Goal: Task Accomplishment & Management: Complete application form

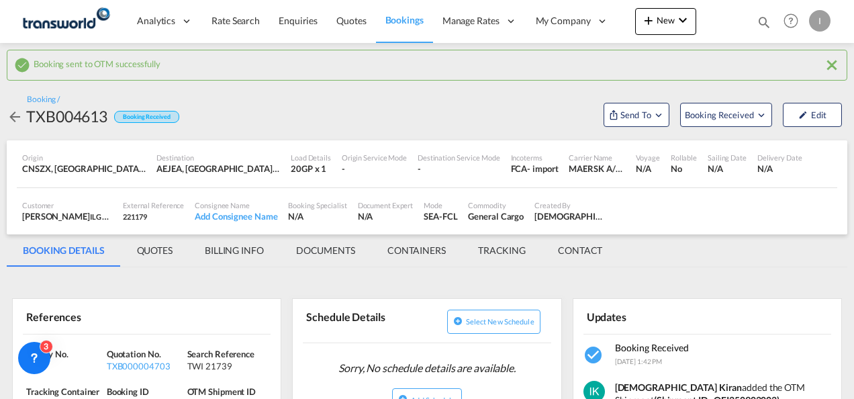
click at [669, 31] on button "New" at bounding box center [665, 21] width 61 height 27
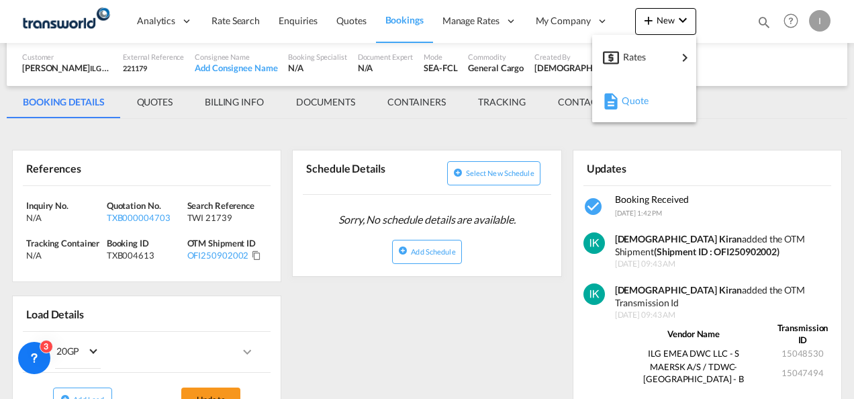
click at [611, 111] on div "button" at bounding box center [609, 101] width 12 height 34
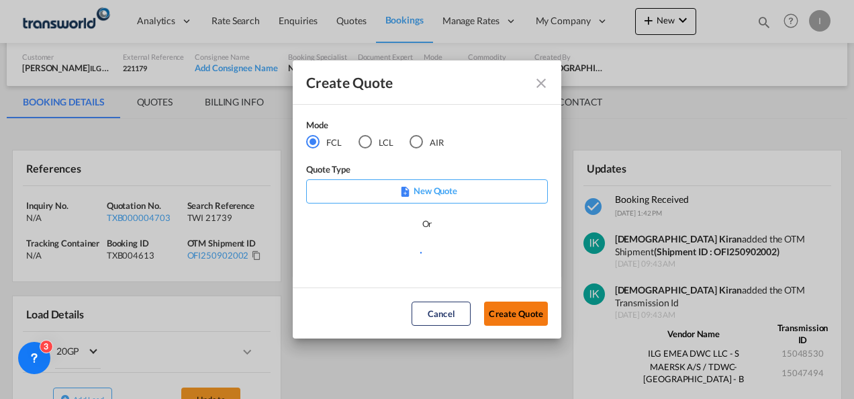
click at [501, 309] on button "Create Quote" at bounding box center [516, 313] width 64 height 24
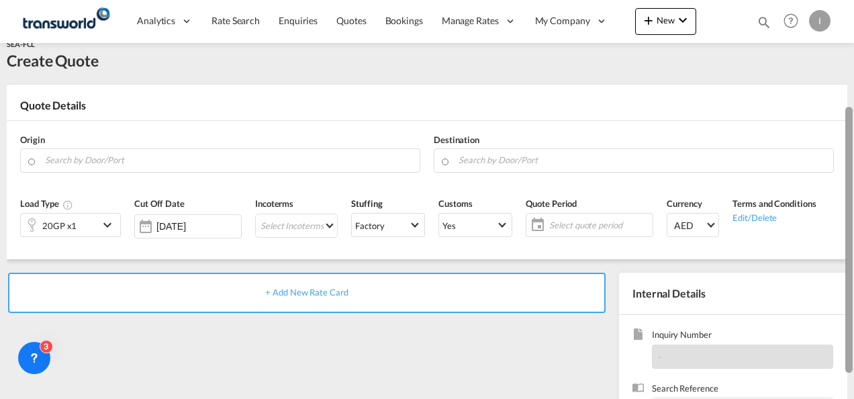
scroll to position [11, 0]
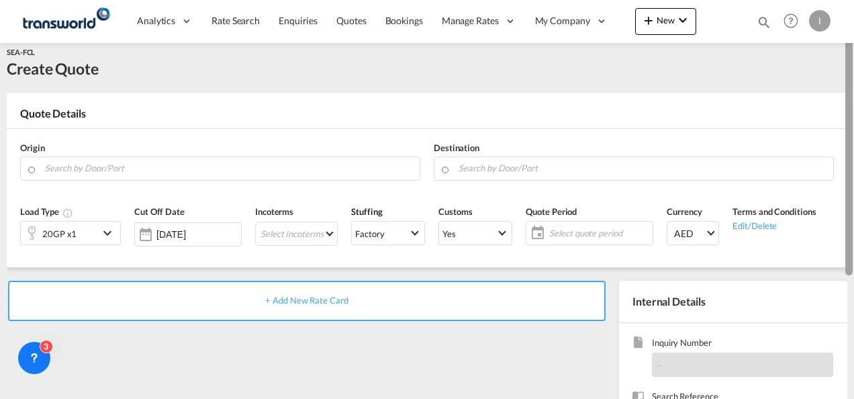
drag, startPoint x: 848, startPoint y: 226, endPoint x: 851, endPoint y: 106, distance: 119.5
click at [851, 106] on div at bounding box center [848, 142] width 7 height 266
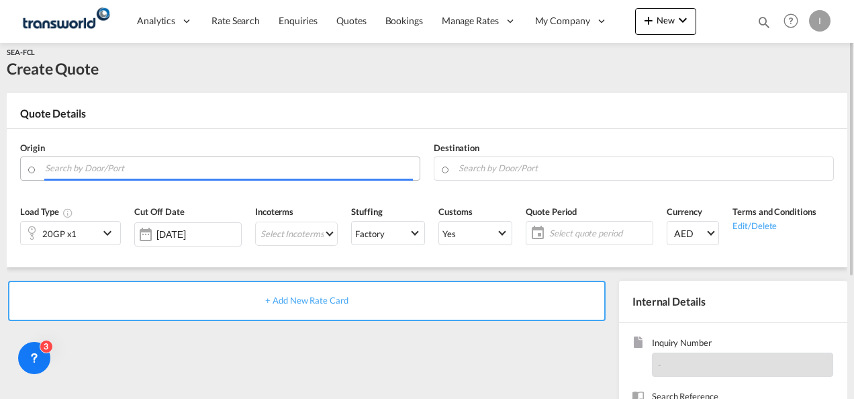
click at [193, 165] on input "Search by Door/Port" at bounding box center [229, 167] width 368 height 23
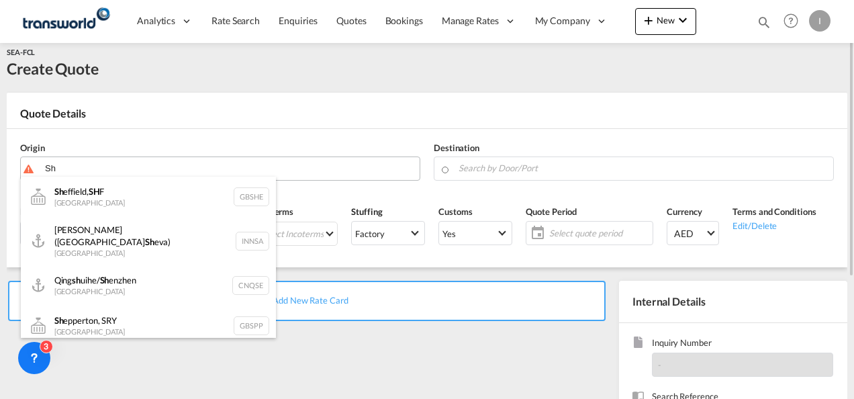
type input "S"
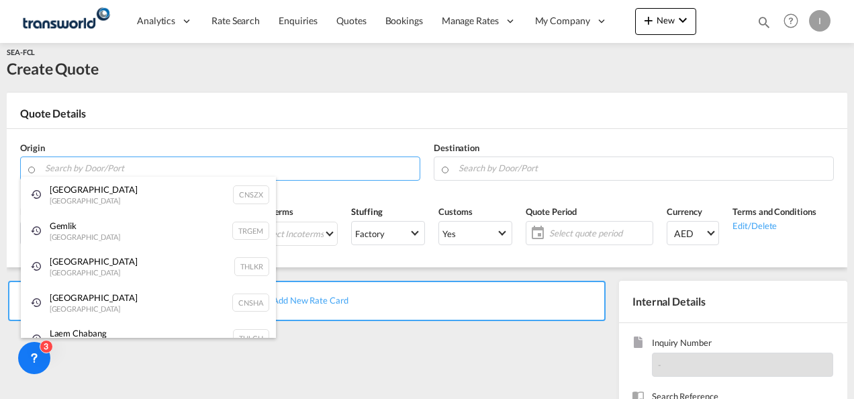
scroll to position [20, 0]
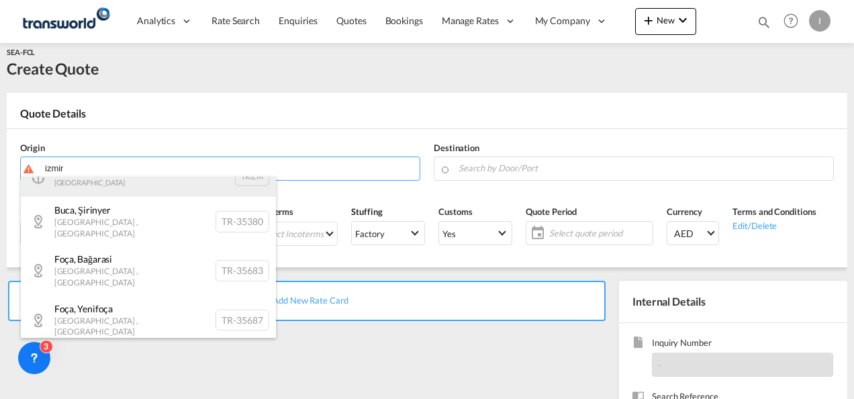
click at [95, 189] on div "Izmir Turkey TRIZM" at bounding box center [148, 176] width 255 height 40
type input "Izmir, TRIZM"
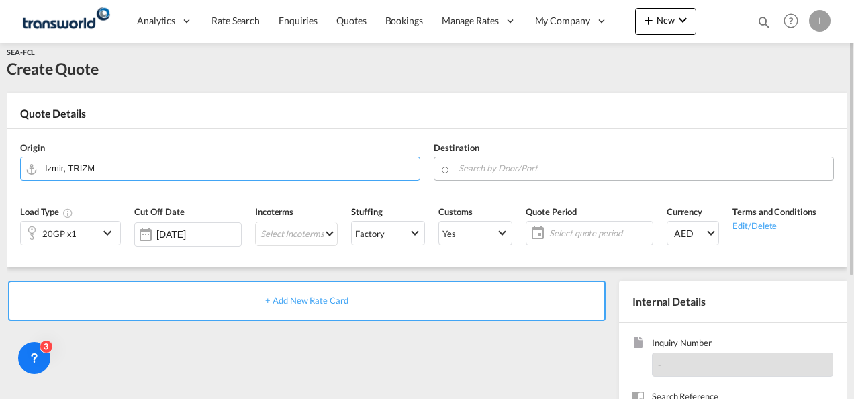
click at [537, 173] on input "Search by Door/Port" at bounding box center [642, 167] width 368 height 23
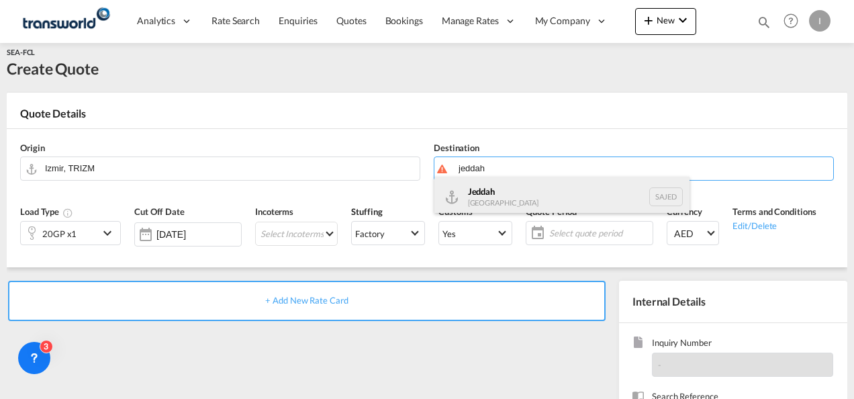
click at [515, 195] on div "Jeddah [GEOGRAPHIC_DATA] SAJED" at bounding box center [561, 197] width 255 height 40
type input "Jeddah, SAJED"
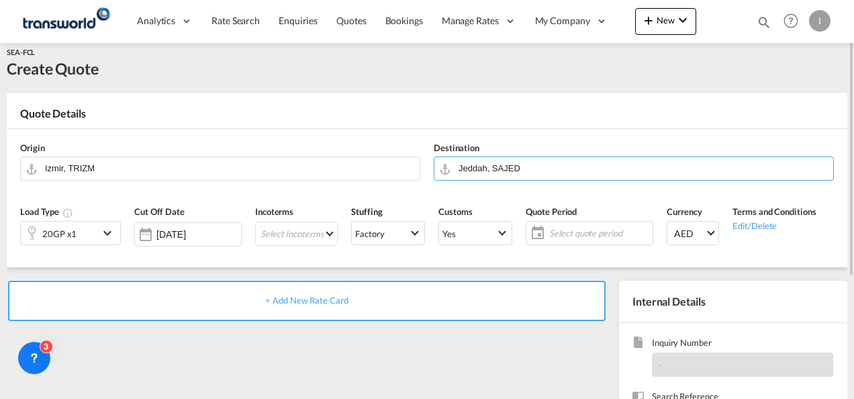
click at [99, 241] on div "20GP x1" at bounding box center [60, 232] width 78 height 23
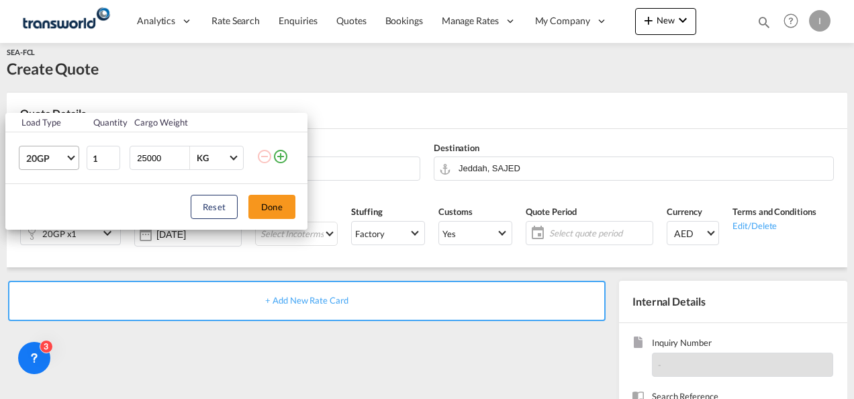
click at [69, 160] on md-select-value "20GP" at bounding box center [52, 157] width 54 height 23
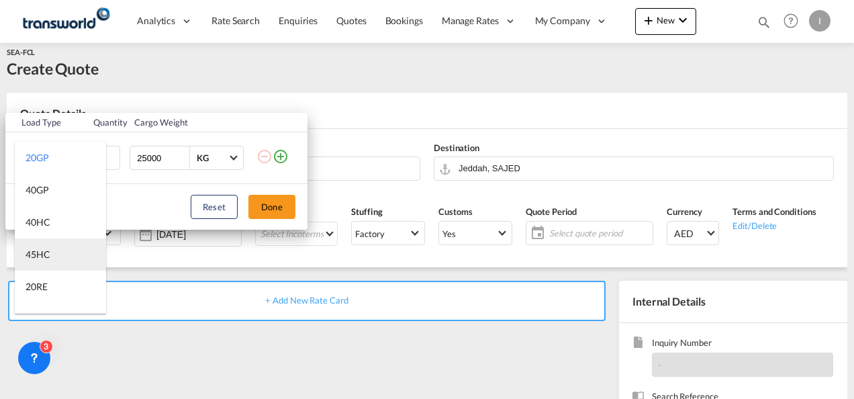
click at [49, 259] on div "45HC" at bounding box center [38, 254] width 25 height 13
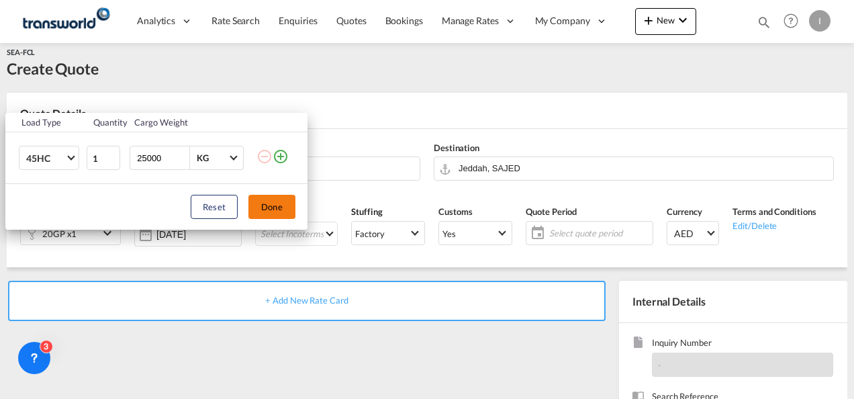
click at [276, 203] on button "Done" at bounding box center [271, 207] width 47 height 24
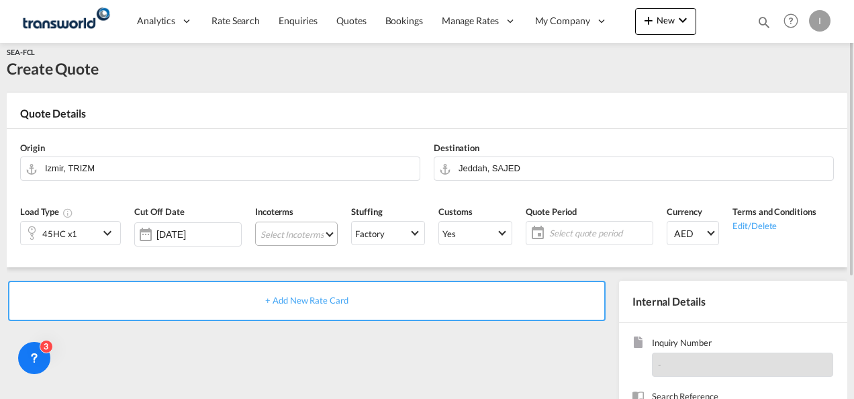
click at [279, 234] on md-select "Select Incoterms DAP - export Delivered at Place EXW - import Ex Works FAS - im…" at bounding box center [296, 233] width 83 height 24
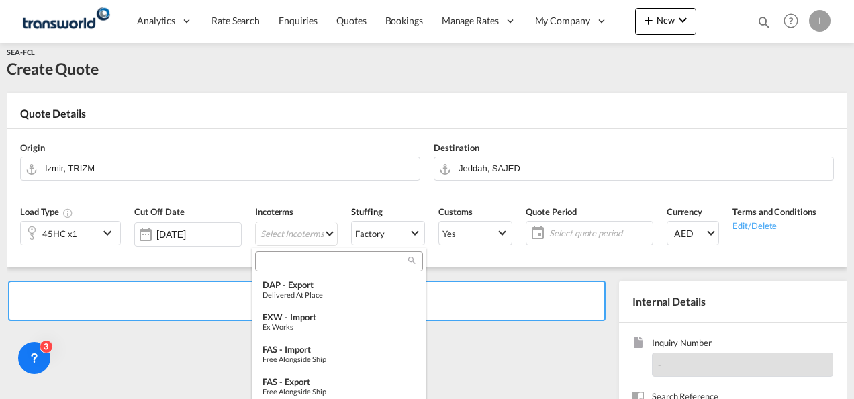
click at [277, 264] on input "search" at bounding box center [333, 261] width 149 height 12
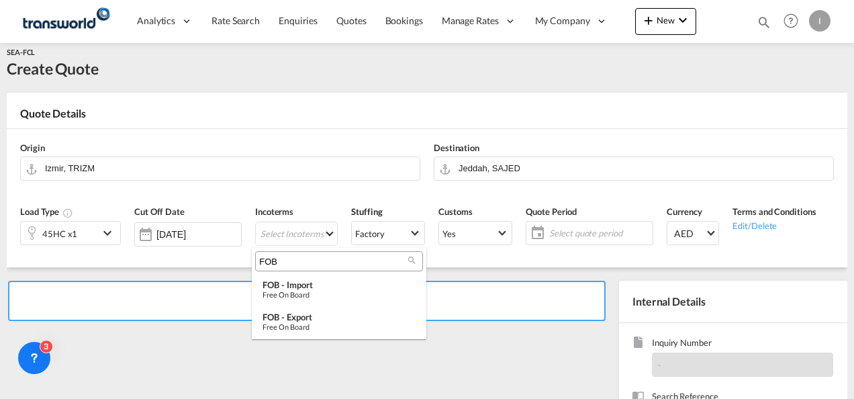
drag, startPoint x: 281, startPoint y: 257, endPoint x: 232, endPoint y: 266, distance: 49.1
click at [232, 266] on body "Analytics Reports Dashboard Rate Search Enquiries Quotes Bookings" at bounding box center [427, 199] width 854 height 399
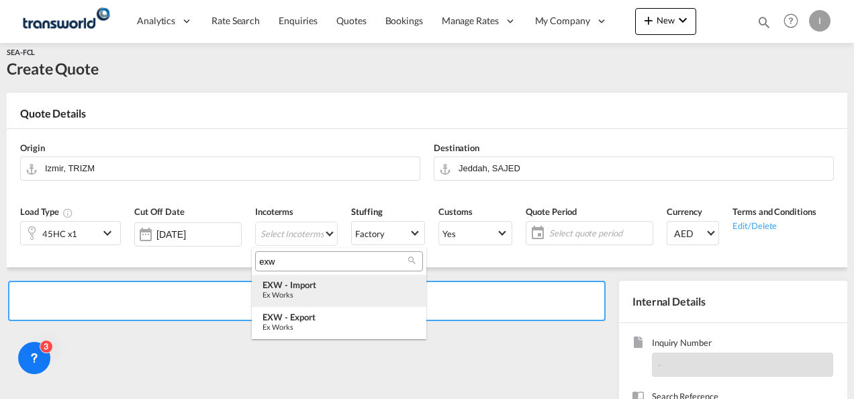
type input "exw"
click at [299, 296] on div "Ex Works" at bounding box center [338, 294] width 153 height 9
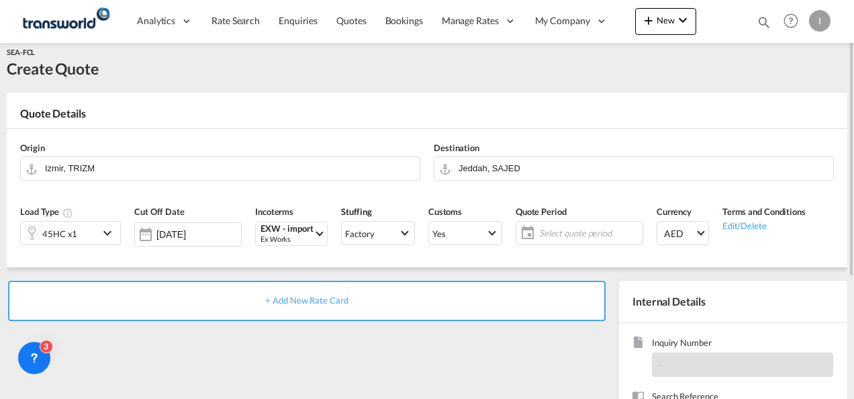
click at [614, 221] on div "Select quote period Select quote period September January February March April …" at bounding box center [579, 233] width 128 height 24
click at [608, 232] on span "Select quote period" at bounding box center [589, 233] width 100 height 12
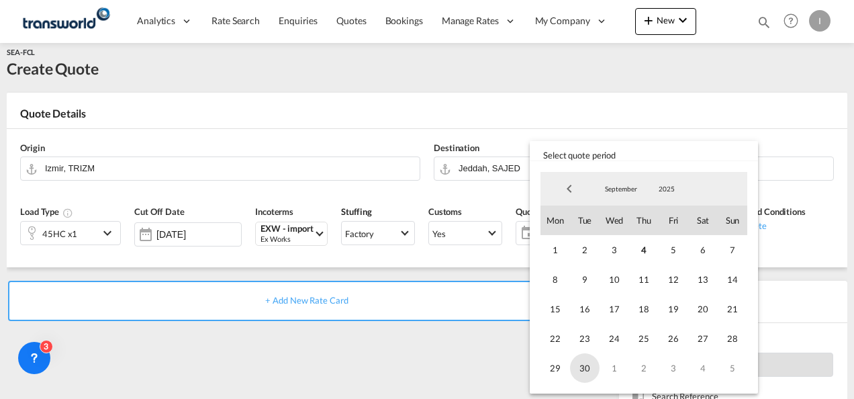
click at [583, 369] on span "30" at bounding box center [585, 368] width 30 height 30
click at [455, 372] on md-backdrop at bounding box center [427, 199] width 854 height 399
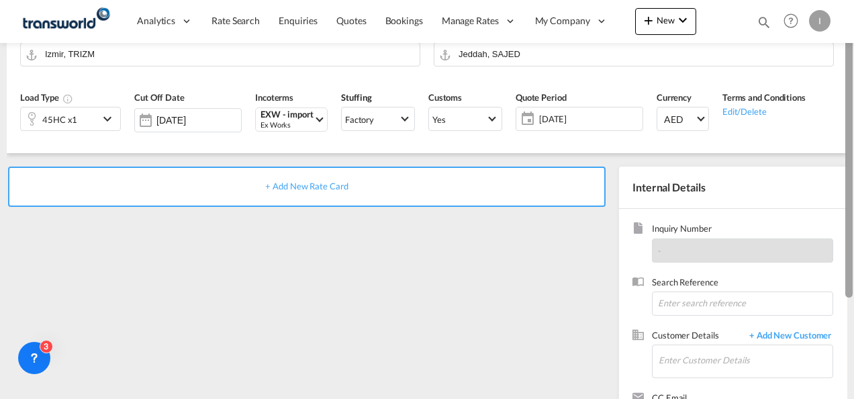
drag, startPoint x: 851, startPoint y: 230, endPoint x: 849, endPoint y: 307, distance: 77.9
click at [849, 297] on div at bounding box center [848, 165] width 7 height 266
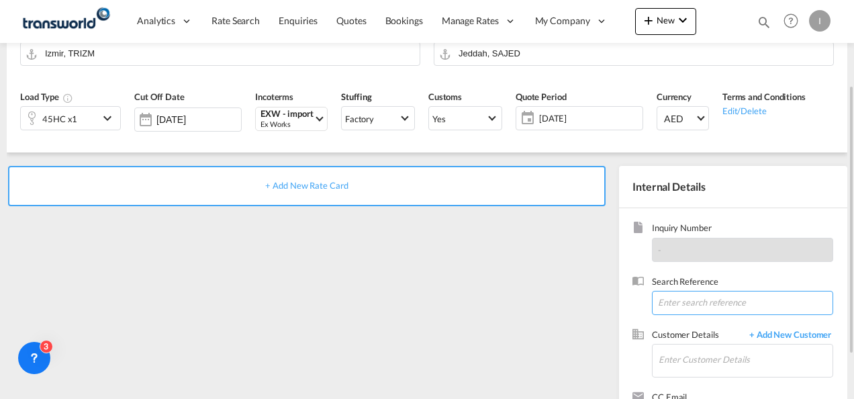
click at [733, 297] on input at bounding box center [742, 303] width 181 height 24
paste input "TWI 21719"
type input "TWI 21719"
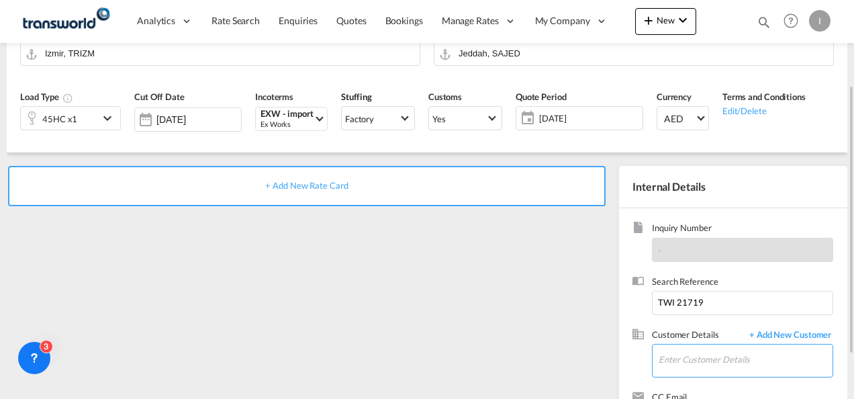
click at [697, 365] on input "Enter Customer Details" at bounding box center [745, 359] width 174 height 30
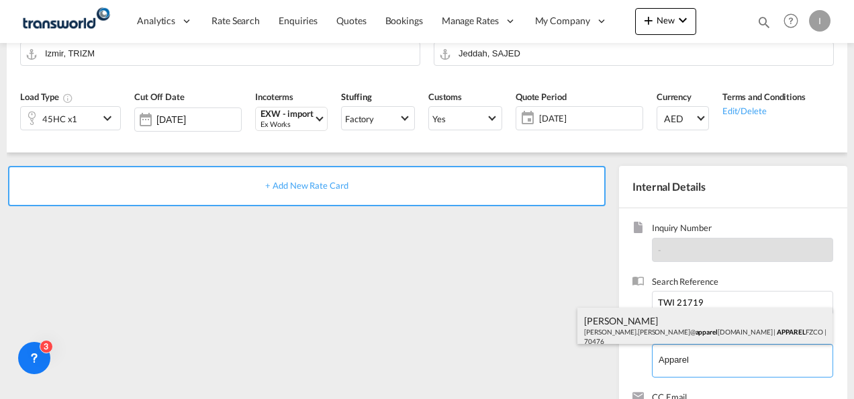
click at [626, 322] on div "[PERSON_NAME] [PERSON_NAME].[PERSON_NAME]@ apparel [DOMAIN_NAME] | APPAREL FZCO…" at bounding box center [704, 330] width 255 height 46
type input "APPAREL FZCO, [PERSON_NAME], [PERSON_NAME][EMAIL_ADDRESS][PERSON_NAME][DOMAIN_N…"
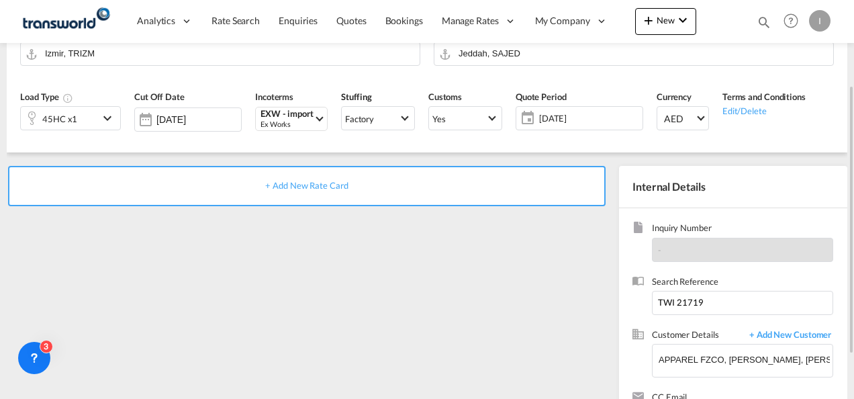
click at [308, 194] on div "+ Add New Rate Card" at bounding box center [306, 186] width 597 height 40
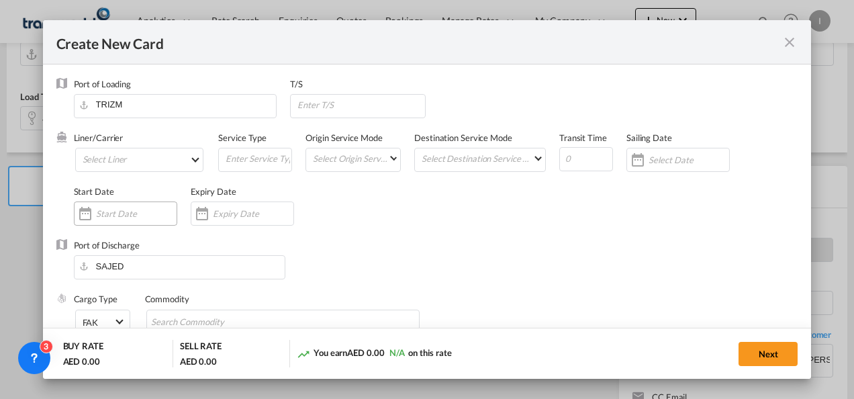
type input "Basic Ocean Freight"
select select "per equipment"
click at [100, 158] on md-select "Select Liner 2HM LOGISTICS D.O.O 2HM LOGISTICS D.O.O. / TDWC-CAPODISTRI 2HM LOG…" at bounding box center [139, 160] width 129 height 24
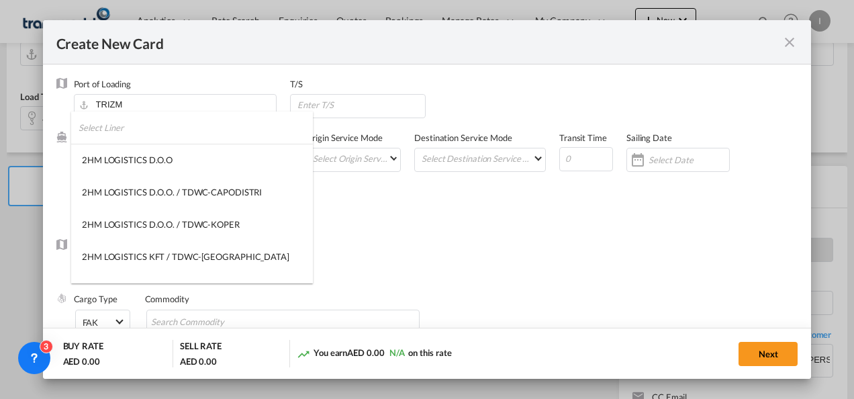
click at [79, 129] on input "search" at bounding box center [196, 127] width 234 height 32
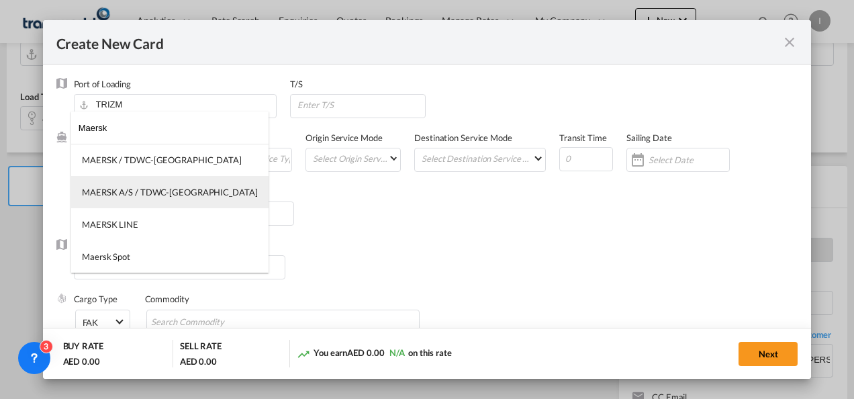
type input "Maersk"
click at [143, 197] on div "MAERSK A/S / TDWC-[GEOGRAPHIC_DATA]" at bounding box center [170, 192] width 176 height 12
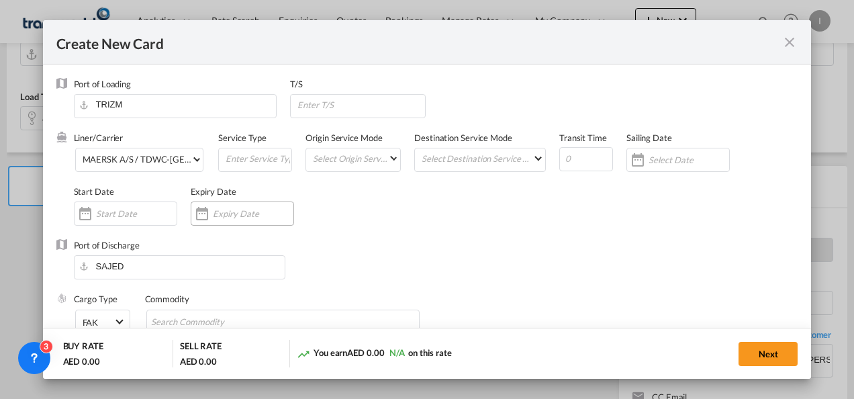
click at [236, 222] on div "Create New Card ..." at bounding box center [242, 213] width 103 height 24
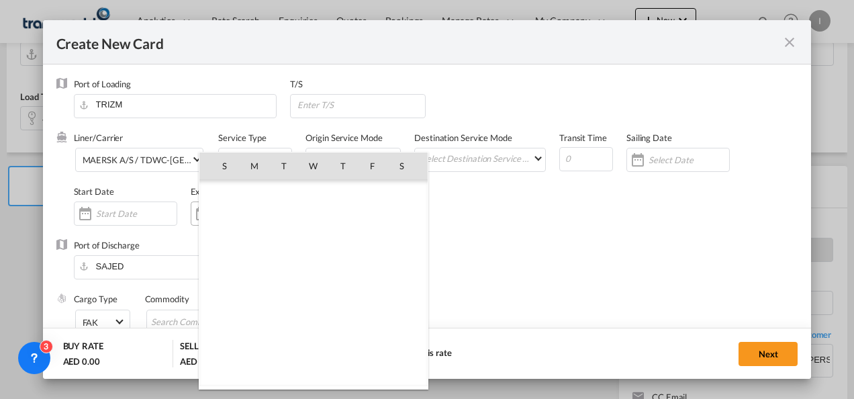
scroll to position [310899, 0]
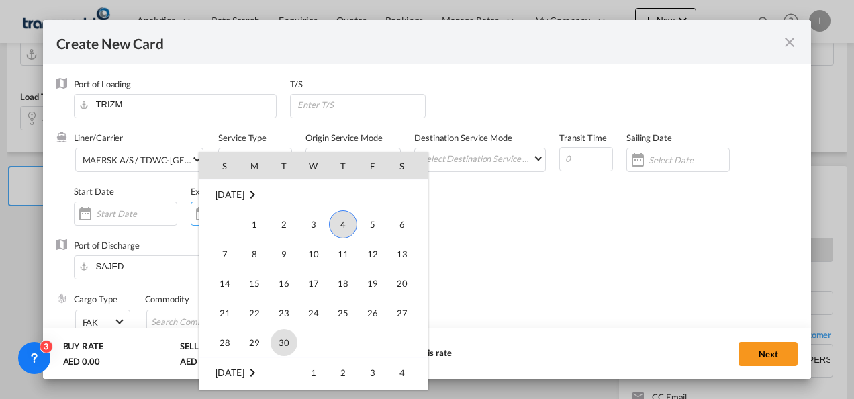
click at [283, 341] on span "30" at bounding box center [283, 342] width 27 height 27
type input "[DATE]"
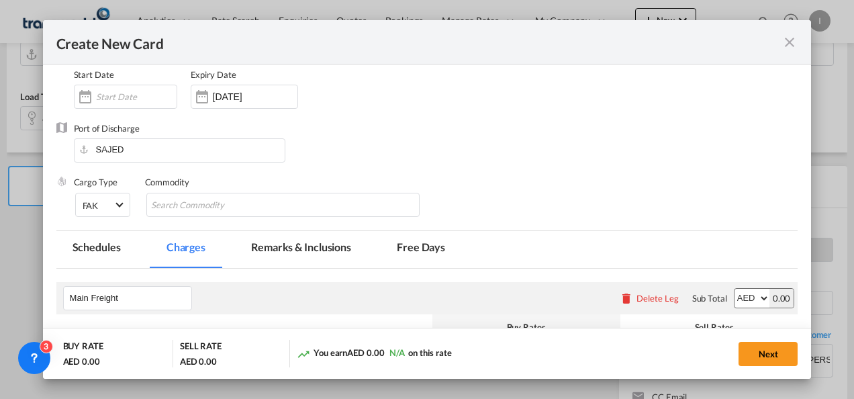
scroll to position [107, 0]
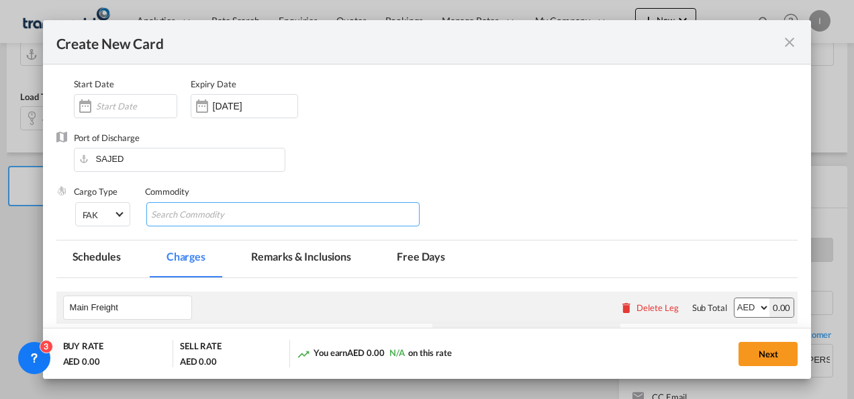
click at [290, 218] on md-chips-wrap "Chips container with autocompletion. Enter the text area, type text to search, …" at bounding box center [283, 214] width 274 height 24
type input "General Cargo"
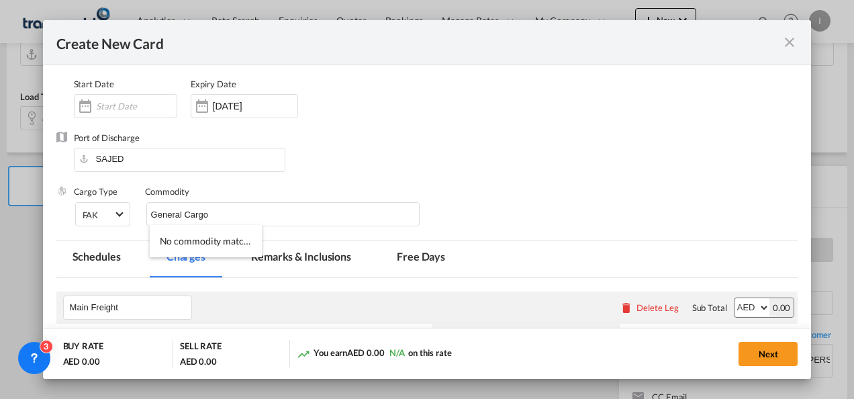
click at [452, 179] on div "Port of Discharge SAJED" at bounding box center [427, 159] width 742 height 54
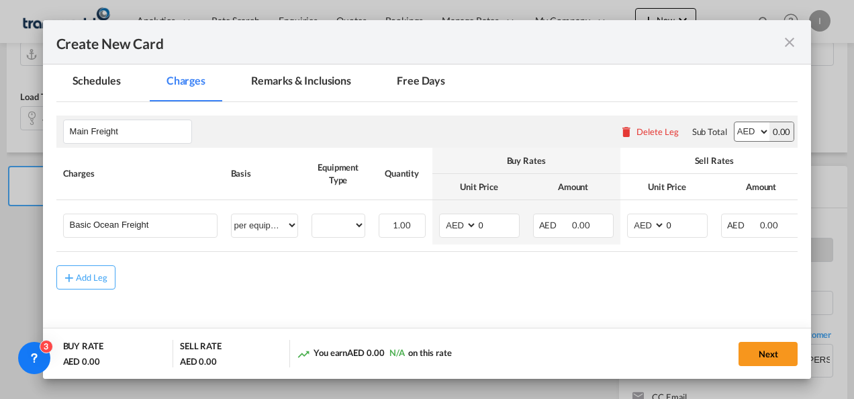
scroll to position [294, 0]
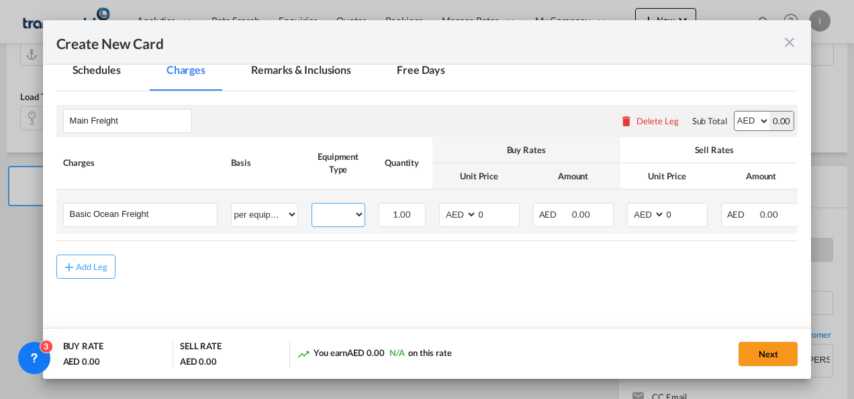
click at [350, 214] on select "45HC" at bounding box center [338, 214] width 52 height 18
select select "45HC"
click at [312, 205] on select "45HC" at bounding box center [338, 214] width 52 height 18
click at [456, 211] on select "AED AFN ALL AMD ANG AOA ARS AUD AWG AZN BAM BBD BDT BGN BHD BIF BMD BND BOB BRL…" at bounding box center [459, 214] width 35 height 18
select select "string:USD"
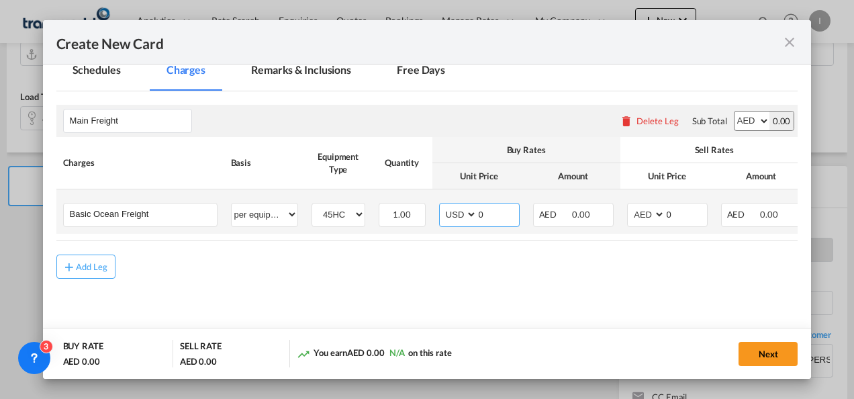
click at [442, 205] on select "AED AFN ALL AMD ANG AOA ARS AUD AWG AZN BAM BBD BDT BGN BHD BIF BMD BND BOB BRL…" at bounding box center [459, 214] width 35 height 18
click at [474, 211] on select "AED AFN ALL AMD ANG AOA ARS AUD AWG AZN BAM BBD BDT BGN BHD BIF BMD BND BOB BRL…" at bounding box center [459, 214] width 35 height 18
click at [493, 213] on input "0" at bounding box center [498, 213] width 42 height 20
type input "1010"
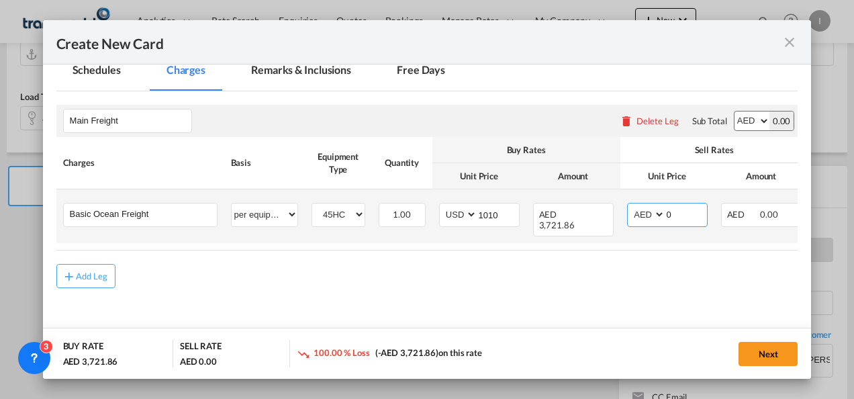
click at [642, 209] on select "AED AFN ALL AMD ANG AOA ARS AUD AWG AZN BAM BBD BDT BGN BHD BIF BMD BND BOB BRL…" at bounding box center [647, 214] width 35 height 18
select select "string:USD"
click at [630, 205] on select "AED AFN ALL AMD ANG AOA ARS AUD AWG AZN BAM BBD BDT BGN BHD BIF BMD BND BOB BRL…" at bounding box center [647, 214] width 35 height 18
click at [674, 209] on input "0" at bounding box center [686, 213] width 42 height 20
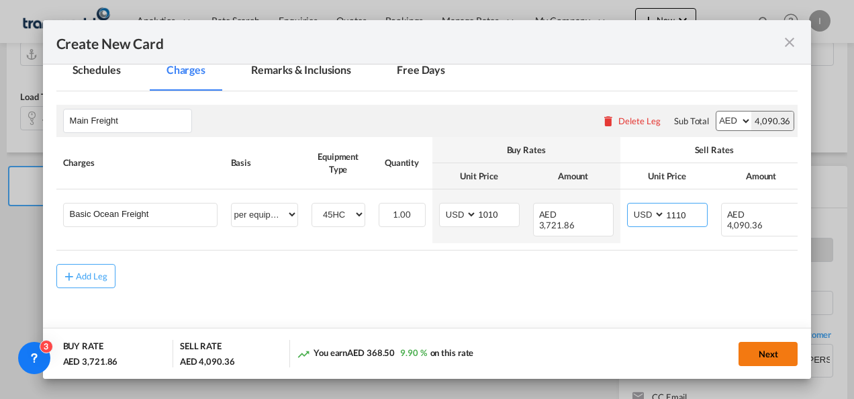
type input "1110"
click at [774, 363] on button "Next" at bounding box center [767, 354] width 59 height 24
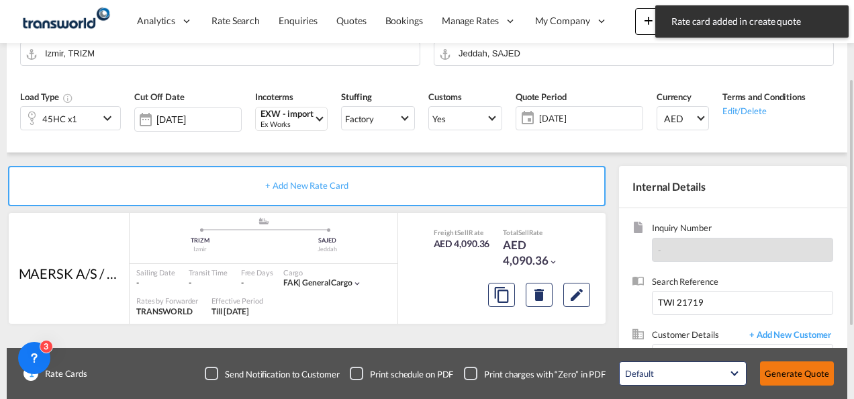
click at [775, 366] on button "Generate Quote" at bounding box center [797, 373] width 74 height 24
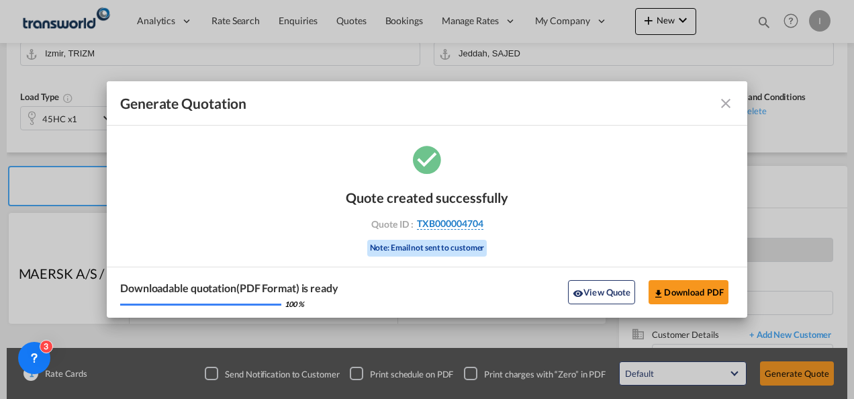
click at [459, 222] on span "TXB000004704" at bounding box center [450, 223] width 66 height 12
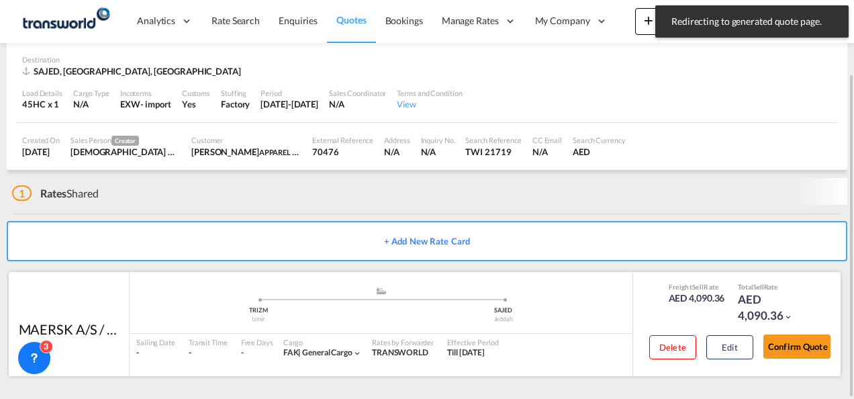
scroll to position [82, 0]
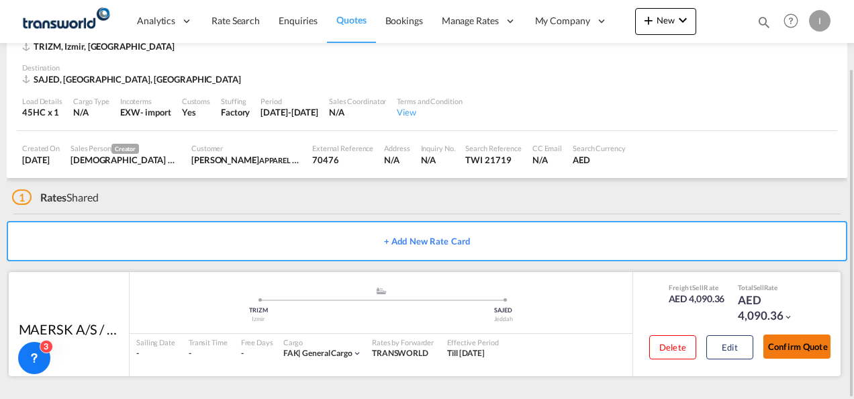
click at [792, 337] on button "Confirm Quote" at bounding box center [796, 346] width 67 height 24
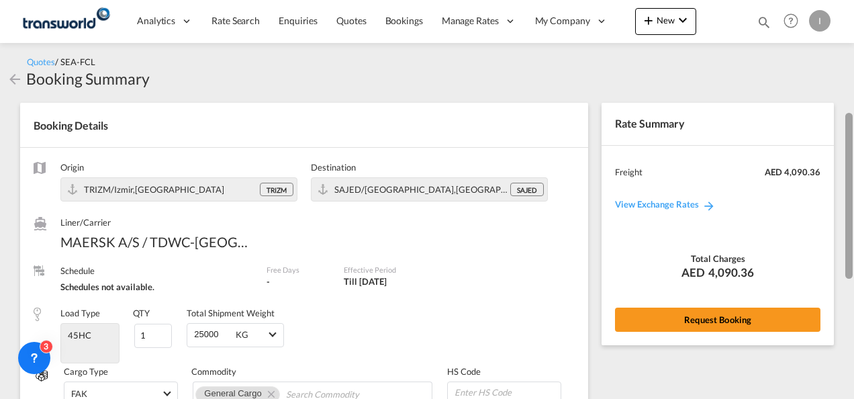
drag, startPoint x: 850, startPoint y: 279, endPoint x: 757, endPoint y: 48, distance: 248.8
click at [757, 48] on md-content "Analytics Reports Dashboard Rate Search Enquiries Quotes Bookings" at bounding box center [427, 199] width 854 height 399
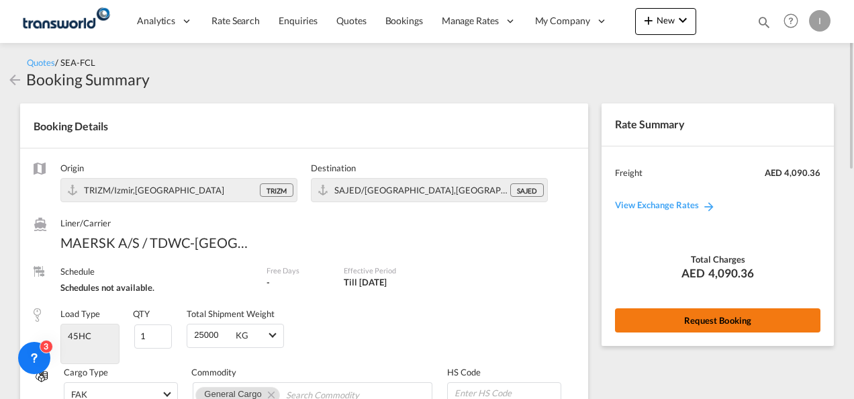
click at [709, 311] on button "Request Booking" at bounding box center [717, 320] width 205 height 24
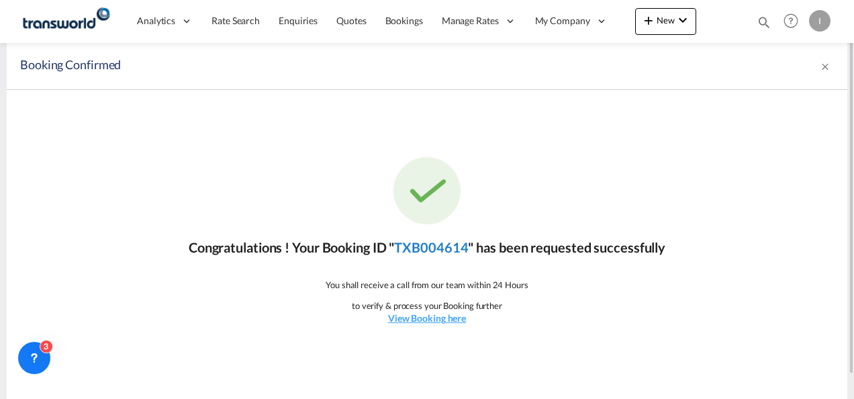
click at [443, 248] on link "TXB004614" at bounding box center [431, 247] width 74 height 16
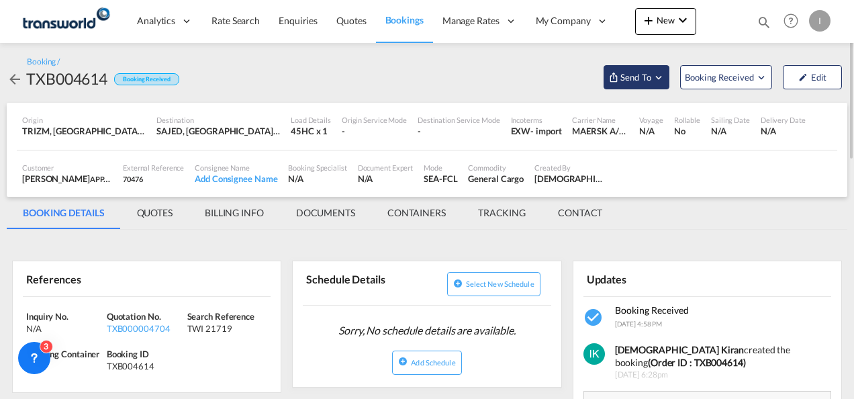
click at [624, 70] on span "Send To" at bounding box center [636, 76] width 34 height 13
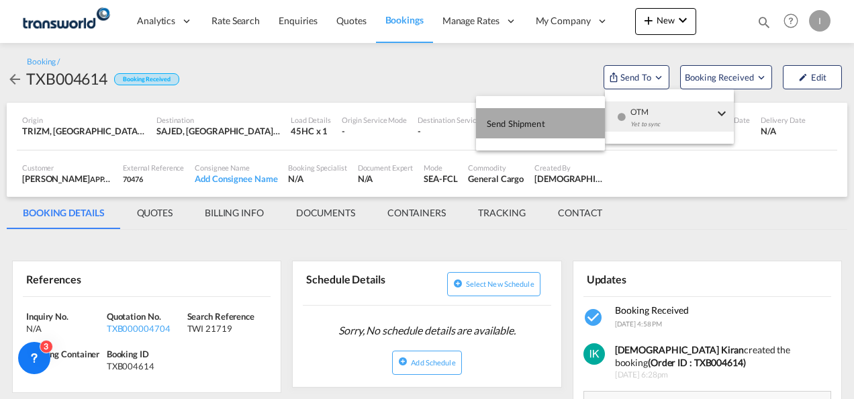
click at [538, 128] on span "Send Shipment" at bounding box center [516, 123] width 58 height 21
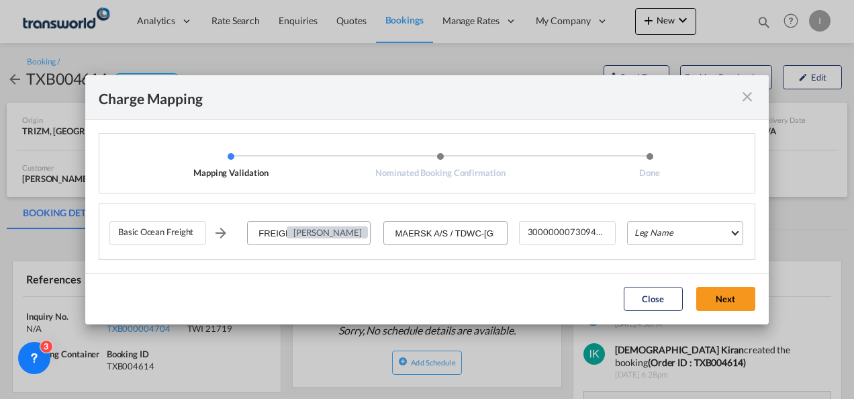
click at [653, 230] on md-select "Leg Name HANDLING ORIGIN VESSEL HANDLING DESTINATION OTHERS TL PICK UP CUSTOMS …" at bounding box center [685, 233] width 116 height 24
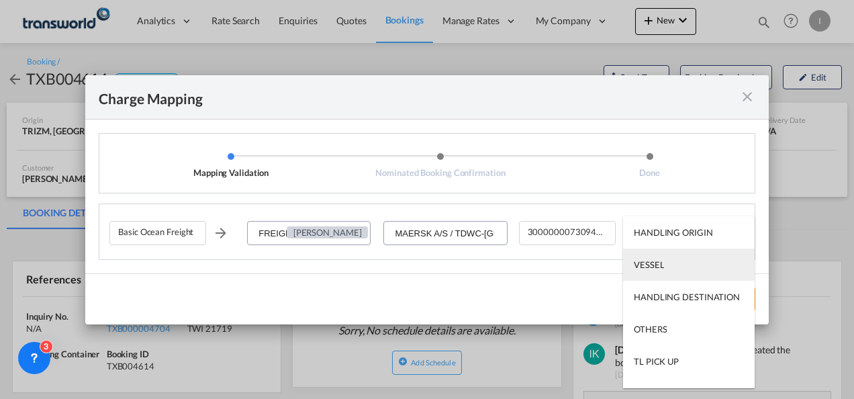
click at [654, 264] on div "VESSEL" at bounding box center [649, 264] width 30 height 12
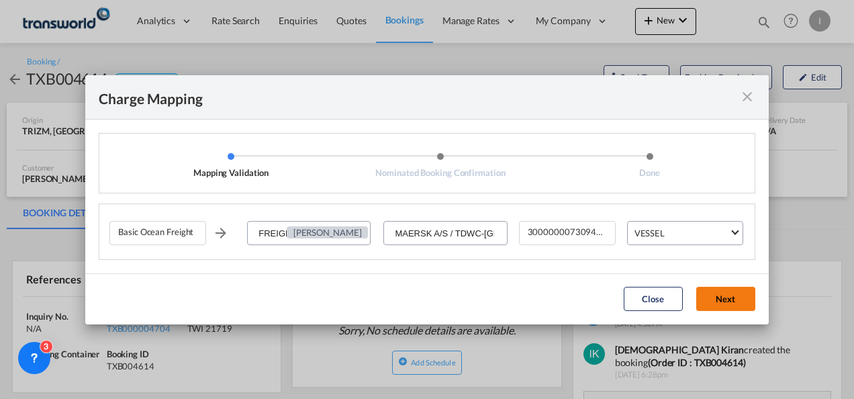
click at [719, 298] on button "Next" at bounding box center [725, 299] width 59 height 24
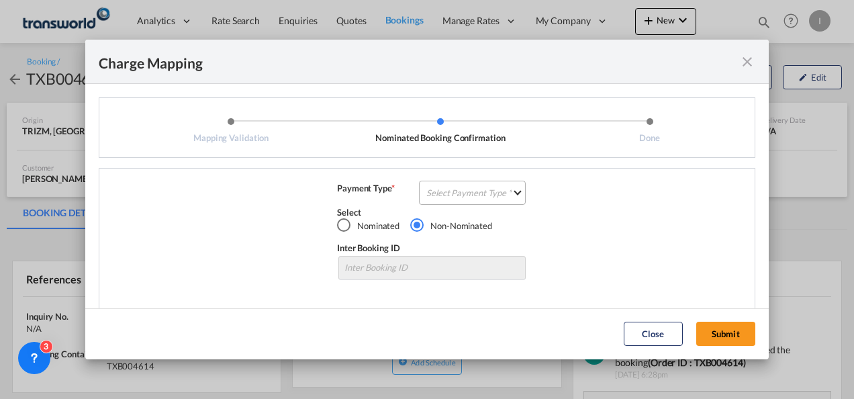
click at [478, 188] on md-select "Select Payment Type COLLECT PREPAID" at bounding box center [472, 193] width 107 height 24
click at [0, 0] on md-option "COLLECT" at bounding box center [0, 0] width 0 height 0
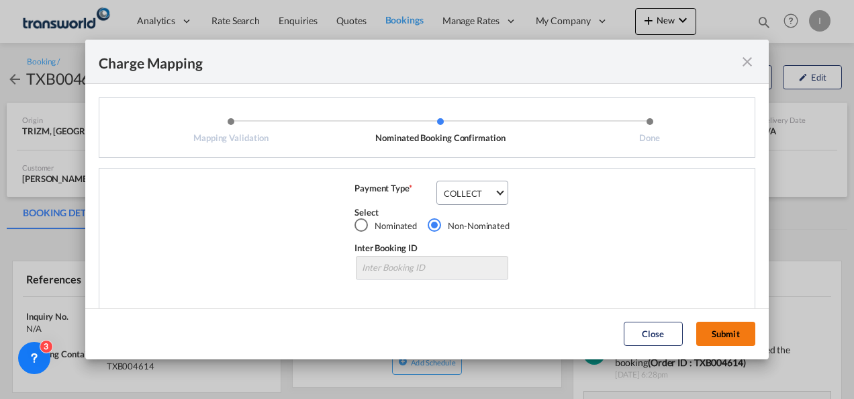
click at [705, 328] on button "Submit" at bounding box center [725, 333] width 59 height 24
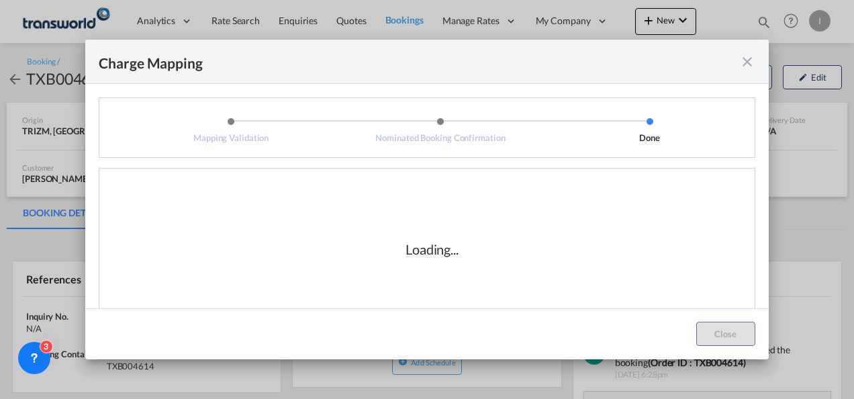
click at [561, 283] on div "Loading..." at bounding box center [431, 249] width 645 height 134
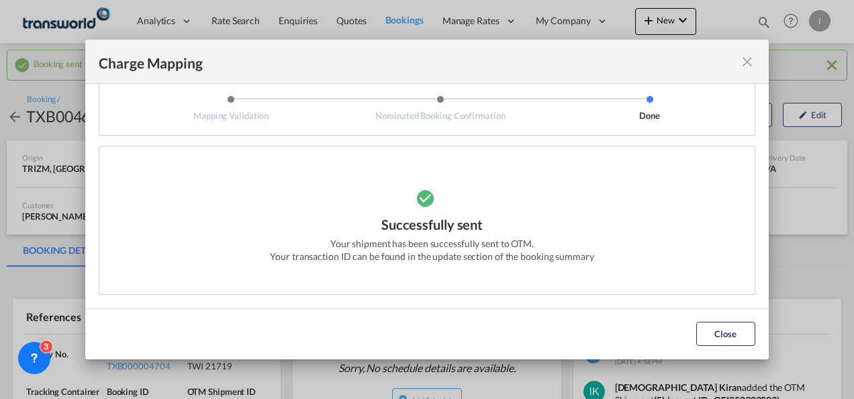
click at [771, 334] on div "Charge Mapping Mapping Validation Nominated Booking Confirmation Done Basic Oce…" at bounding box center [427, 199] width 854 height 399
click at [743, 334] on button "Close" at bounding box center [725, 333] width 59 height 24
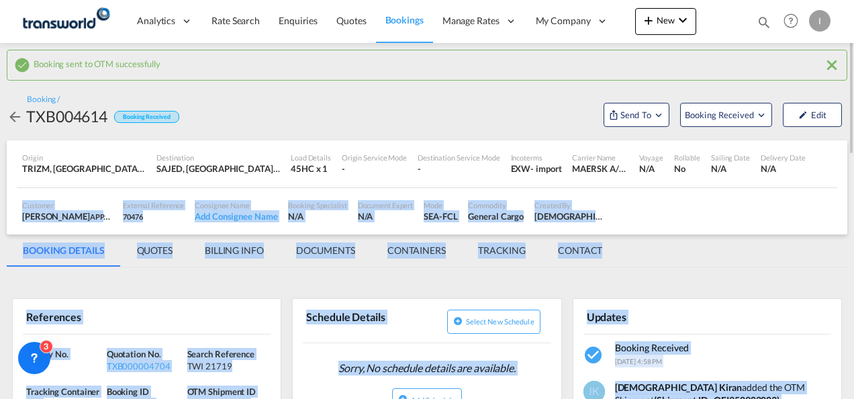
drag, startPoint x: 852, startPoint y: 85, endPoint x: 846, endPoint y: 164, distance: 79.5
click at [846, 164] on md-content "Analytics Reports Dashboard Rate Search Enquiries Quotes Bookings" at bounding box center [427, 199] width 854 height 399
drag, startPoint x: 846, startPoint y: 164, endPoint x: 513, endPoint y: 313, distance: 364.7
click at [513, 313] on button "Select new schedule" at bounding box center [493, 321] width 93 height 24
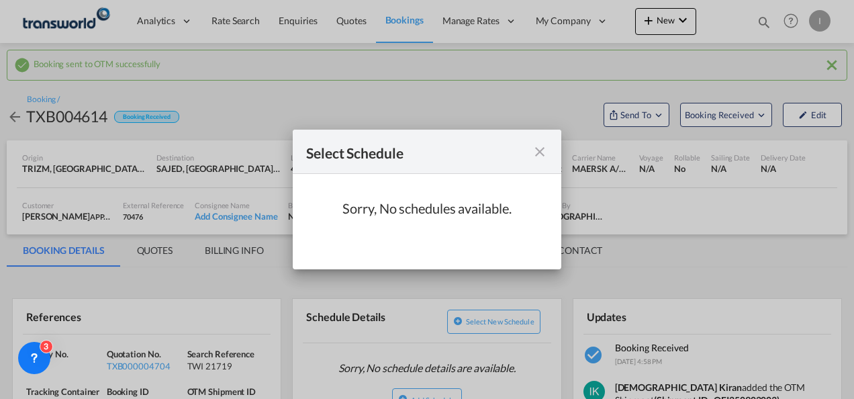
click at [536, 156] on md-icon "icon-close m-0 fg-AAA8AD cursor" at bounding box center [540, 152] width 16 height 16
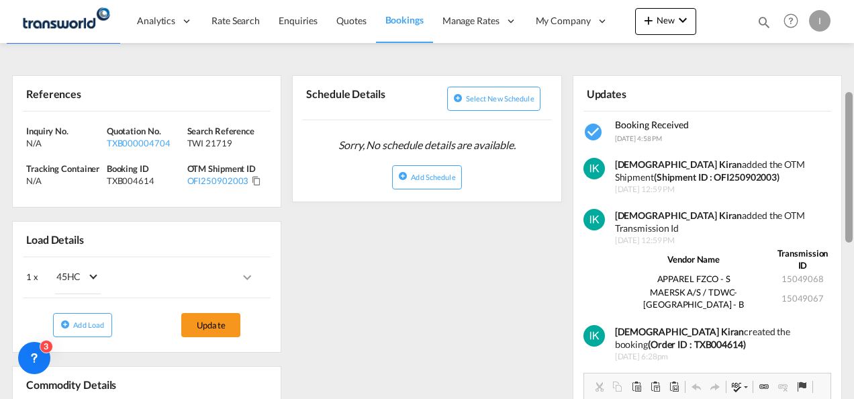
scroll to position [227, 0]
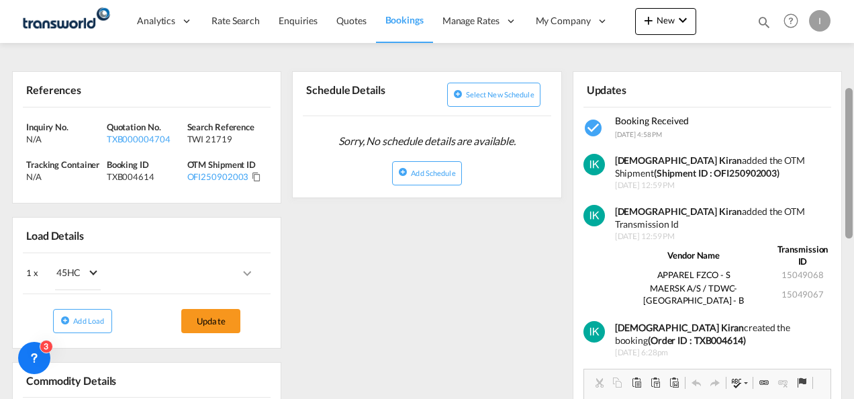
drag, startPoint x: 848, startPoint y: 109, endPoint x: 848, endPoint y: 195, distance: 85.9
click at [848, 195] on div at bounding box center [848, 163] width 7 height 150
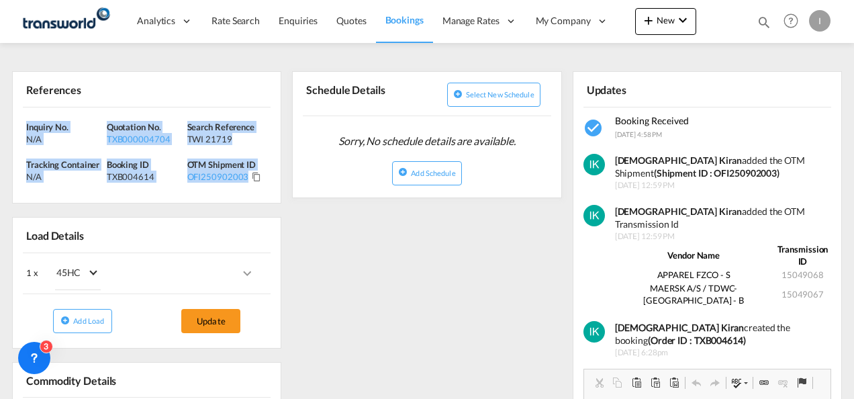
drag, startPoint x: 265, startPoint y: 179, endPoint x: -3, endPoint y: 123, distance: 273.4
click at [0, 123] on html "Analytics Reports Dashboard Rate Search Enquiries Quotes" at bounding box center [427, 199] width 854 height 399
copy div "Inquiry No. N/A Quotation No. TXB000004704 Search Reference TWI 21719 Tracking …"
